Goal: Task Accomplishment & Management: Complete application form

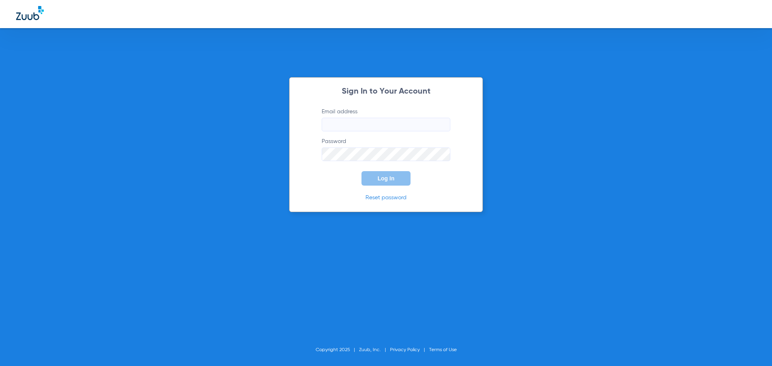
type input "[EMAIL_ADDRESS][DOMAIN_NAME]"
click at [402, 177] on button "Log In" at bounding box center [386, 178] width 49 height 14
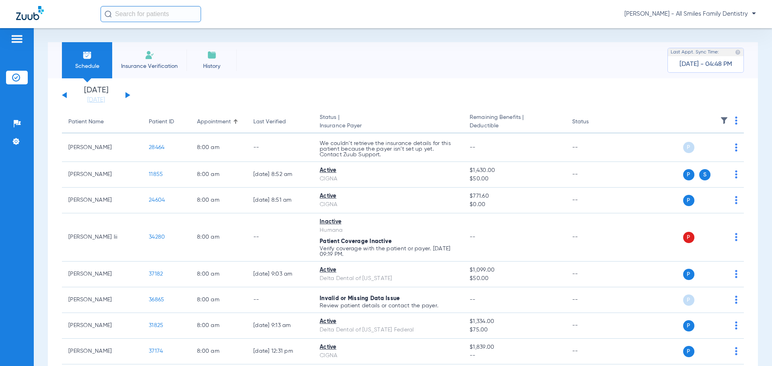
click at [127, 92] on div "[DATE] [DATE] [DATE] [DATE] [DATE] [DATE] [DATE] [DATE] [DATE] [DATE] [DATE] [D…" at bounding box center [96, 95] width 68 height 18
click at [127, 96] on button at bounding box center [127, 95] width 5 height 6
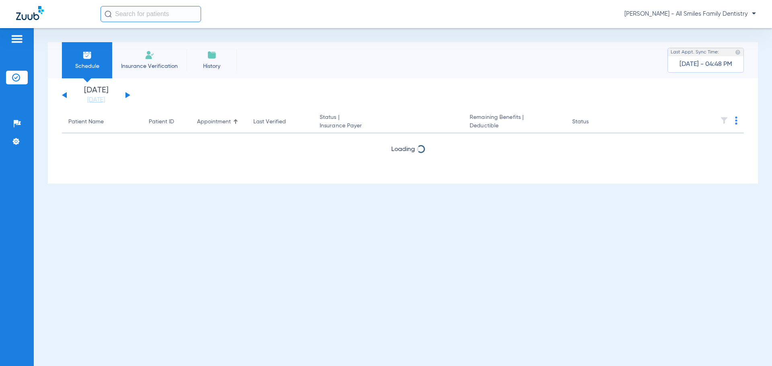
click at [127, 96] on button at bounding box center [127, 95] width 5 height 6
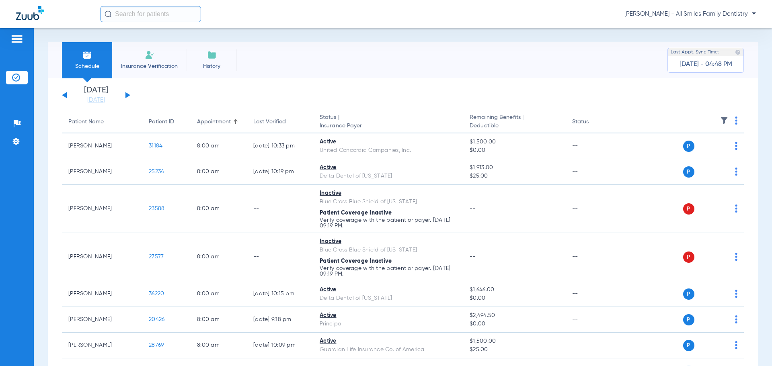
click at [64, 95] on button at bounding box center [64, 95] width 5 height 6
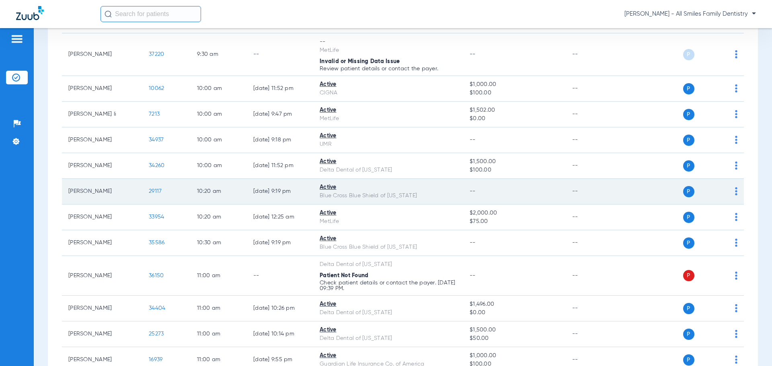
scroll to position [643, 0]
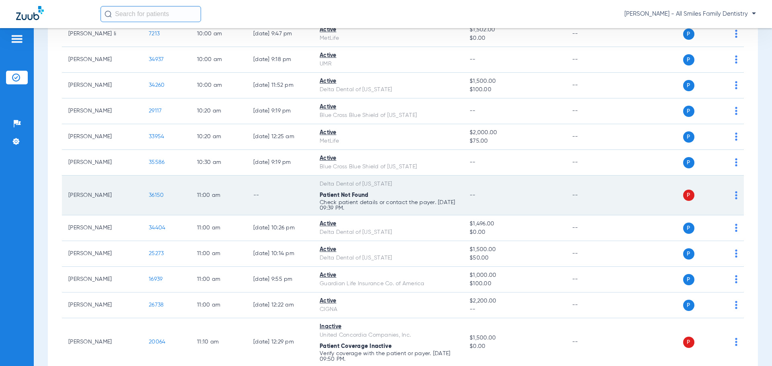
click at [157, 197] on span "36150" at bounding box center [156, 196] width 15 height 6
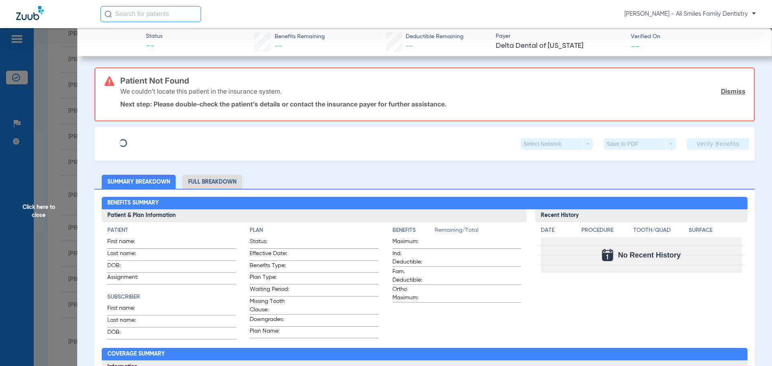
type input "[PERSON_NAME]"
type input "[DATE]"
type input "525834784"
type input "02110020"
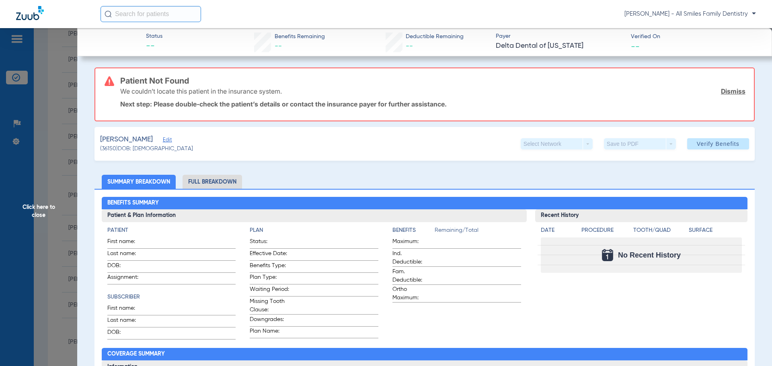
click at [170, 140] on span "Edit" at bounding box center [166, 141] width 7 height 8
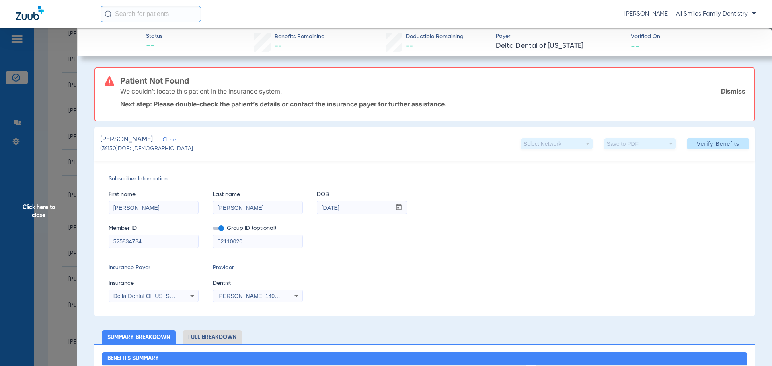
click at [177, 294] on span "Delta Dental Of [US_STATE]" at bounding box center [149, 296] width 72 height 6
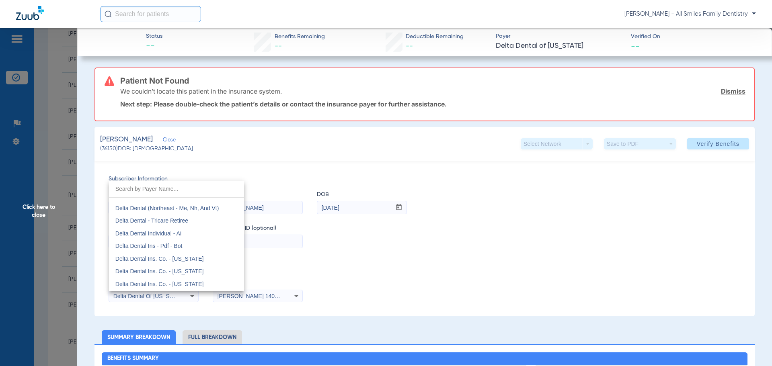
scroll to position [1311, 0]
click at [150, 211] on mat-option "Delta Dental" at bounding box center [176, 210] width 135 height 13
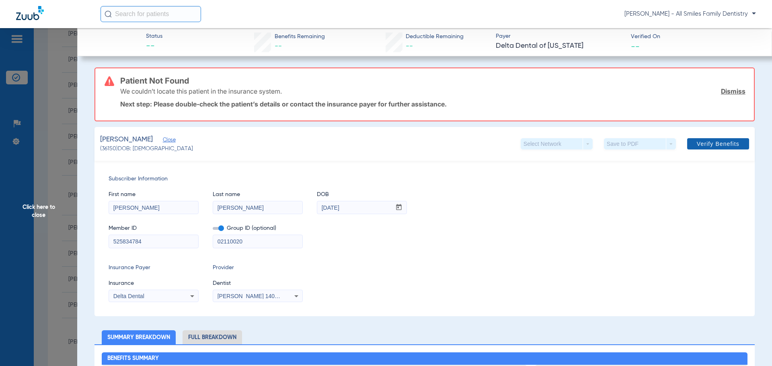
click at [713, 144] on span "Verify Benefits" at bounding box center [718, 144] width 43 height 6
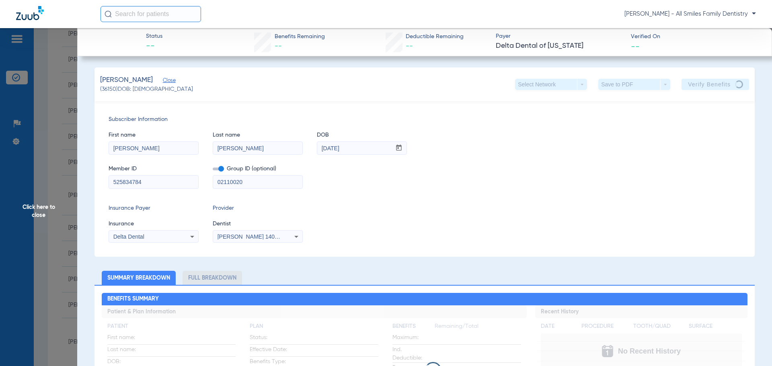
click at [35, 210] on span "Click here to close" at bounding box center [38, 211] width 77 height 366
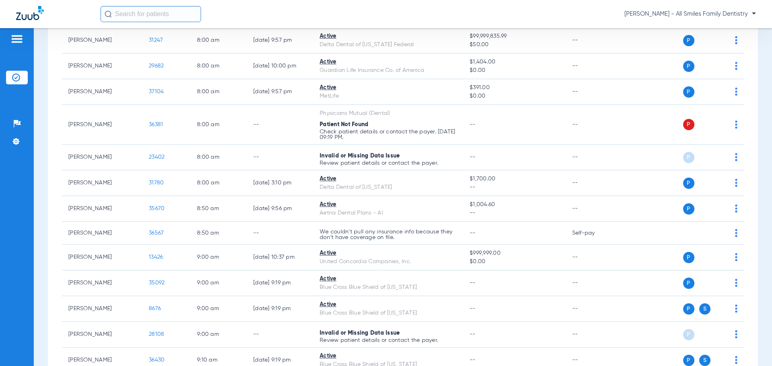
scroll to position [0, 0]
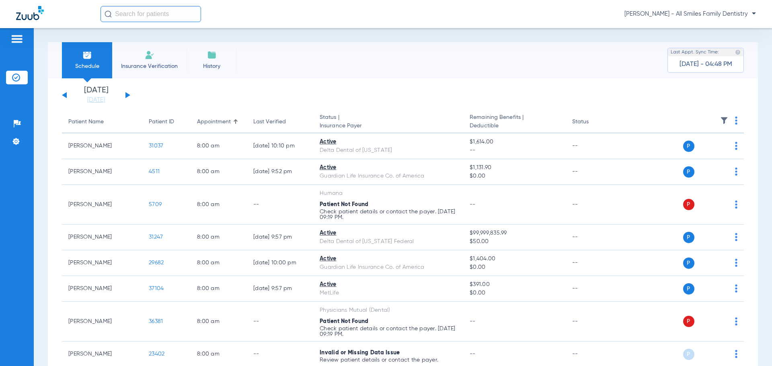
click at [127, 96] on button at bounding box center [127, 95] width 5 height 6
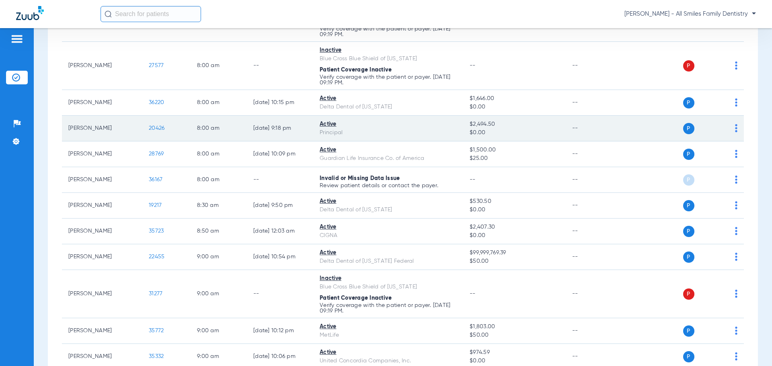
scroll to position [201, 0]
